Goal: Navigation & Orientation: Find specific page/section

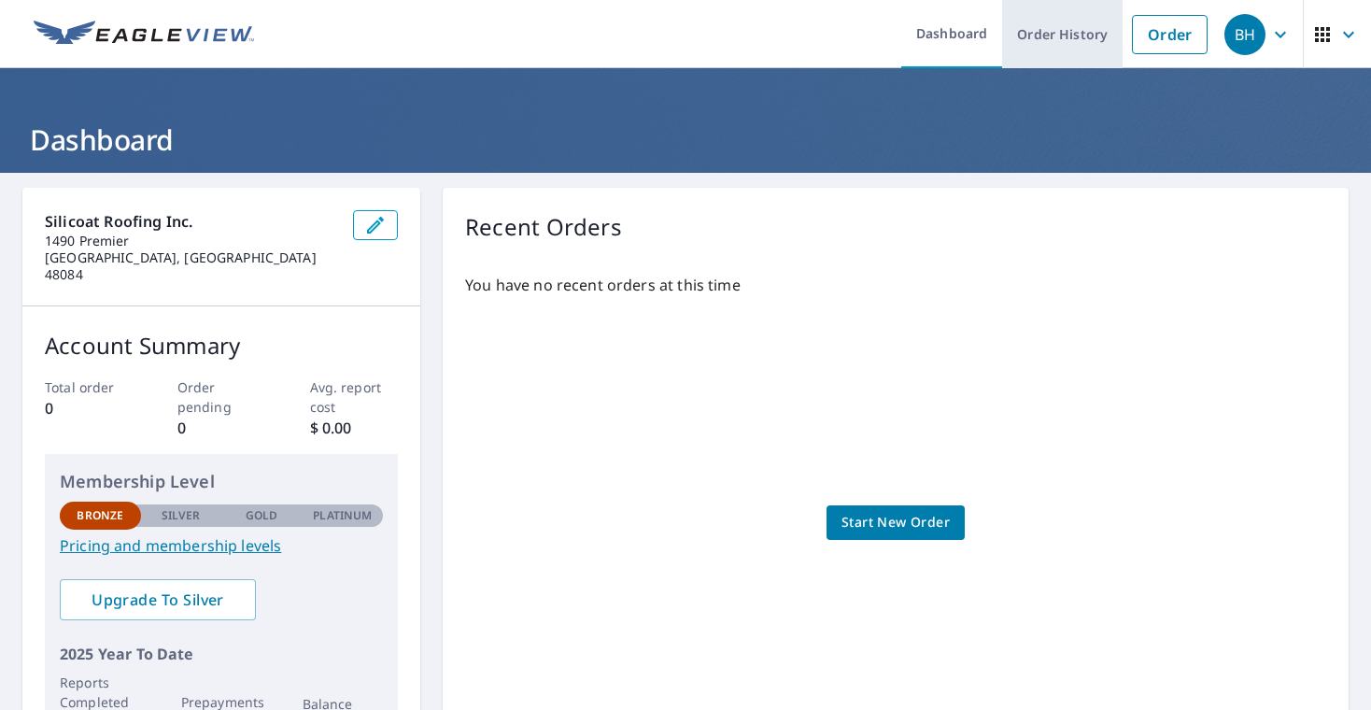
click at [1061, 35] on link "Order History" at bounding box center [1062, 34] width 120 height 68
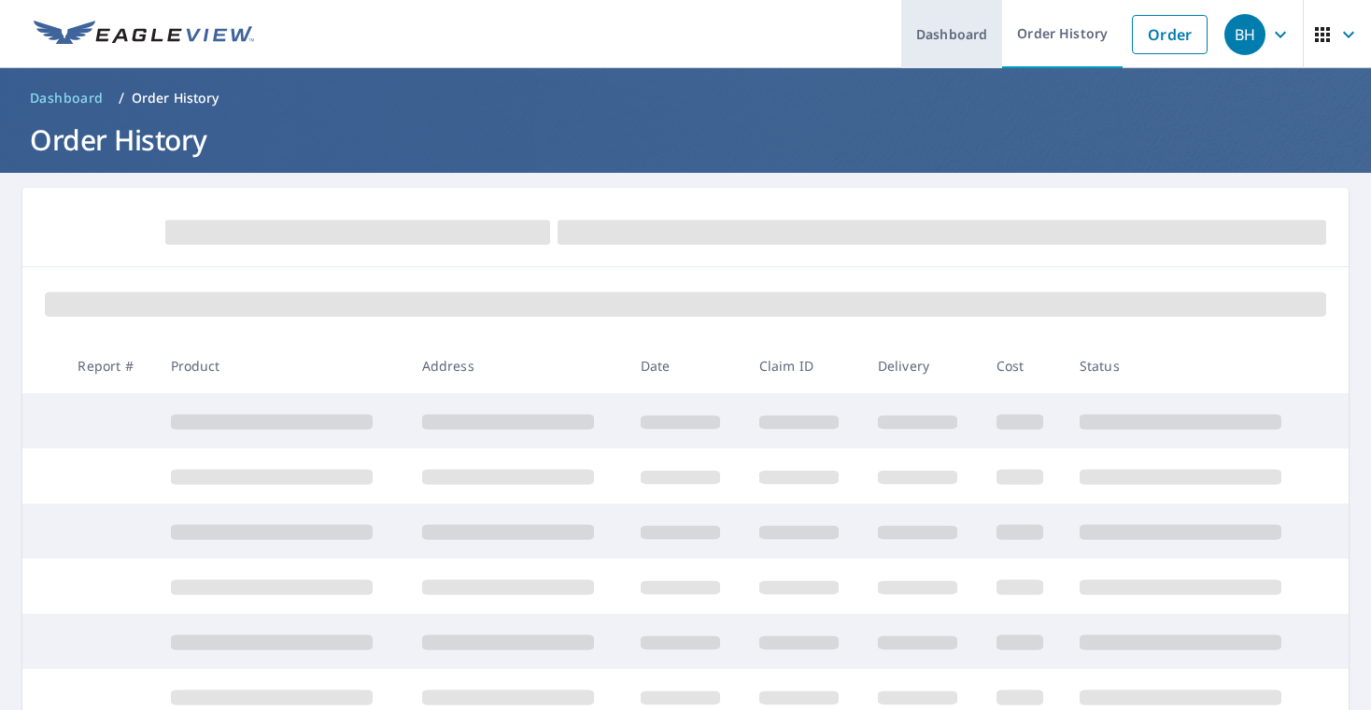
click at [935, 37] on link "Dashboard" at bounding box center [951, 34] width 101 height 68
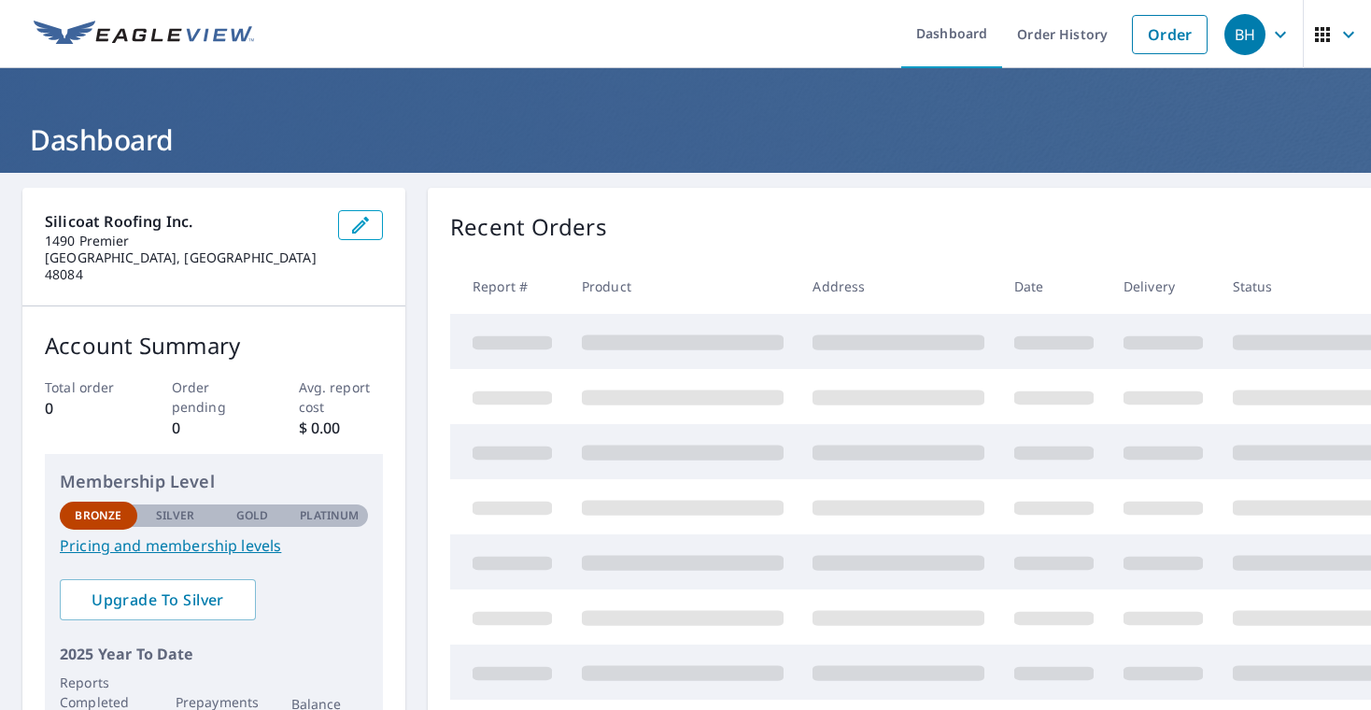
click at [1347, 37] on icon "button" at bounding box center [1348, 34] width 22 height 22
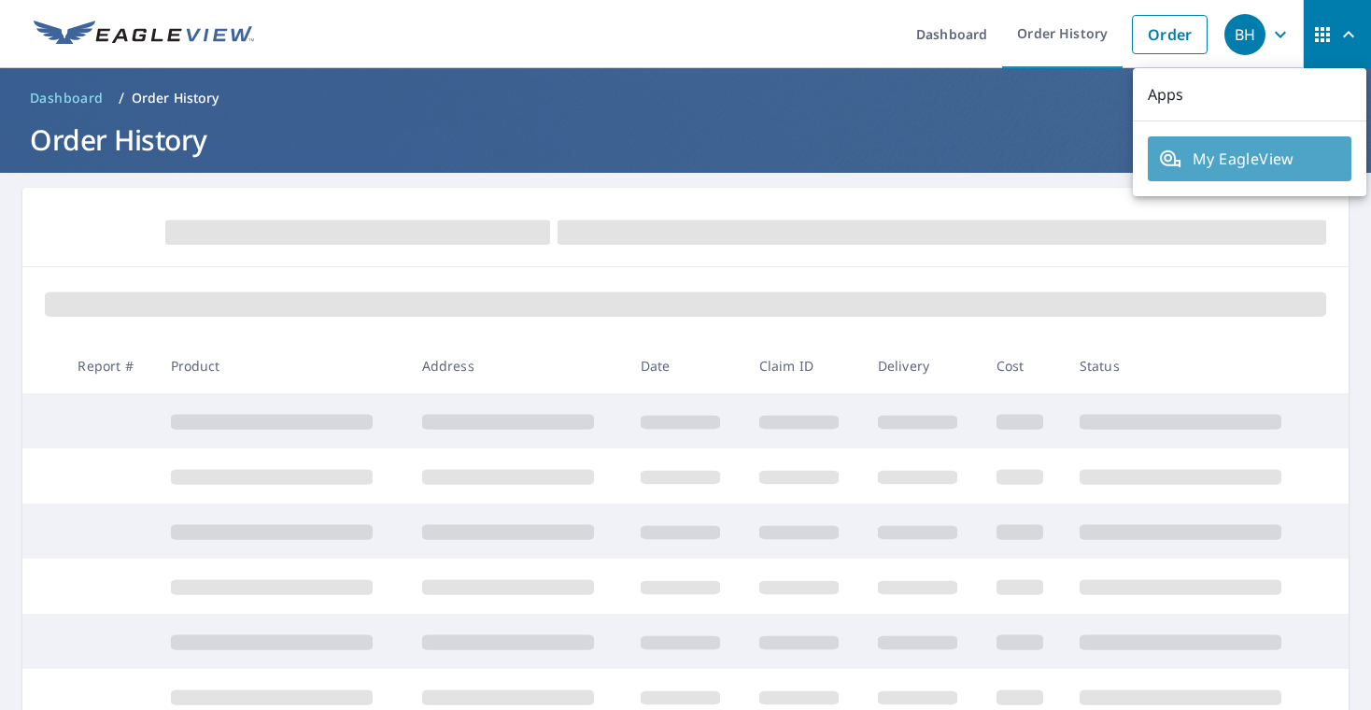
click at [1225, 168] on span "My EagleView" at bounding box center [1249, 159] width 181 height 22
